Goal: Task Accomplishment & Management: Use online tool/utility

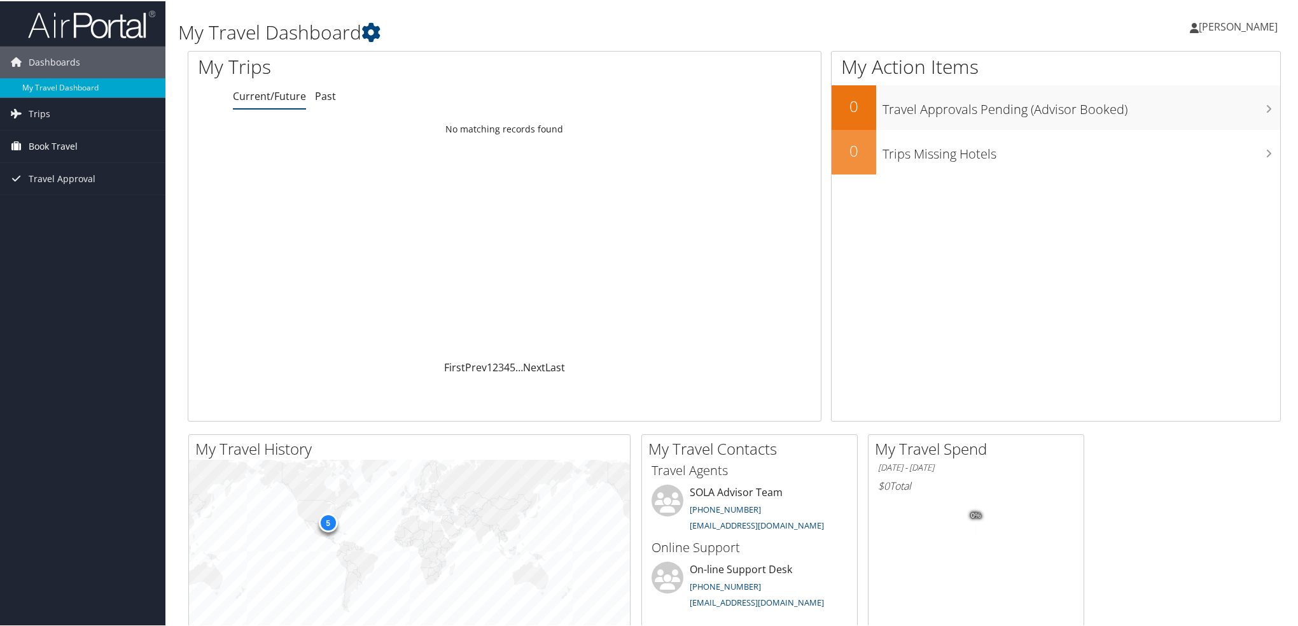
click at [60, 144] on span "Book Travel" at bounding box center [53, 145] width 49 height 32
drag, startPoint x: 90, startPoint y: 171, endPoint x: 97, endPoint y: 173, distance: 6.6
click at [90, 171] on link "Approval Request (Beta)" at bounding box center [82, 170] width 165 height 19
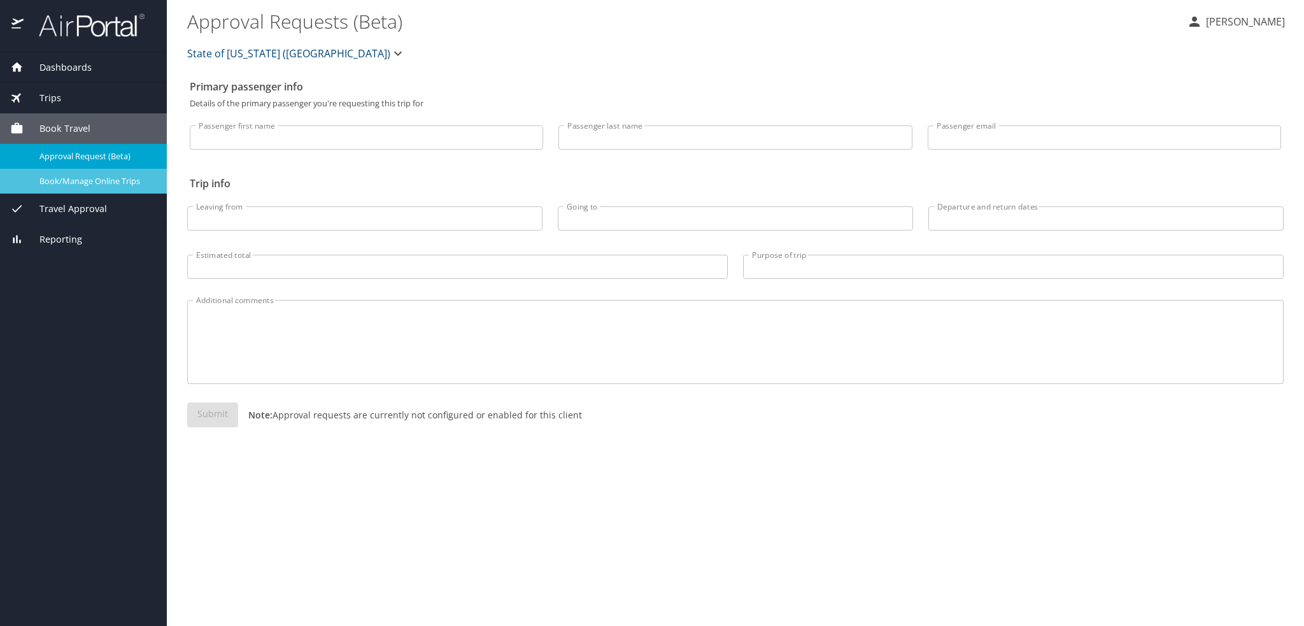
click at [108, 184] on span "Book/Manage Online Trips" at bounding box center [95, 181] width 112 height 12
